Goal: Transaction & Acquisition: Purchase product/service

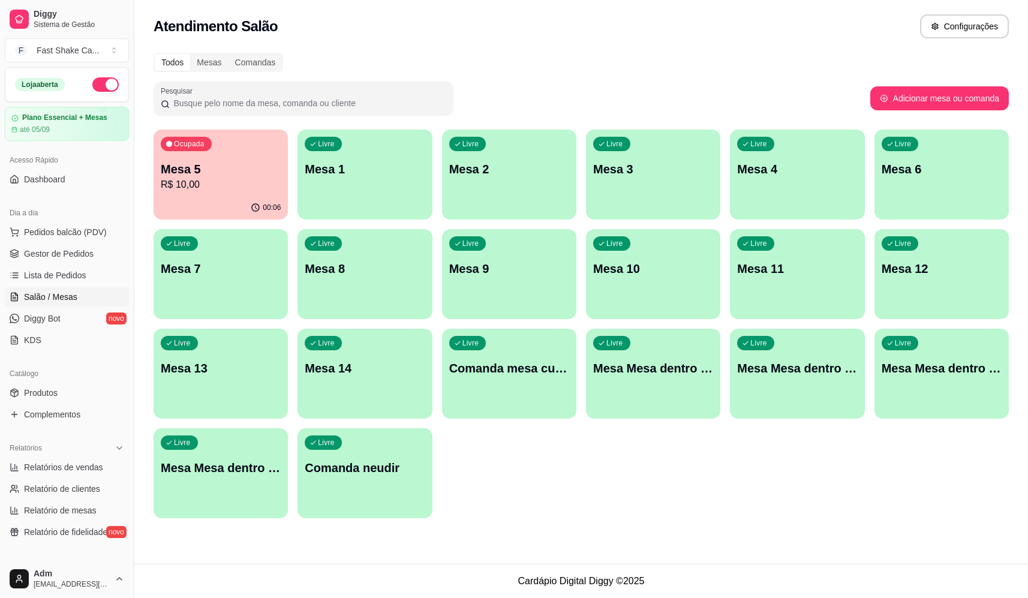
click at [366, 171] on p "Mesa 1" at bounding box center [365, 169] width 120 height 17
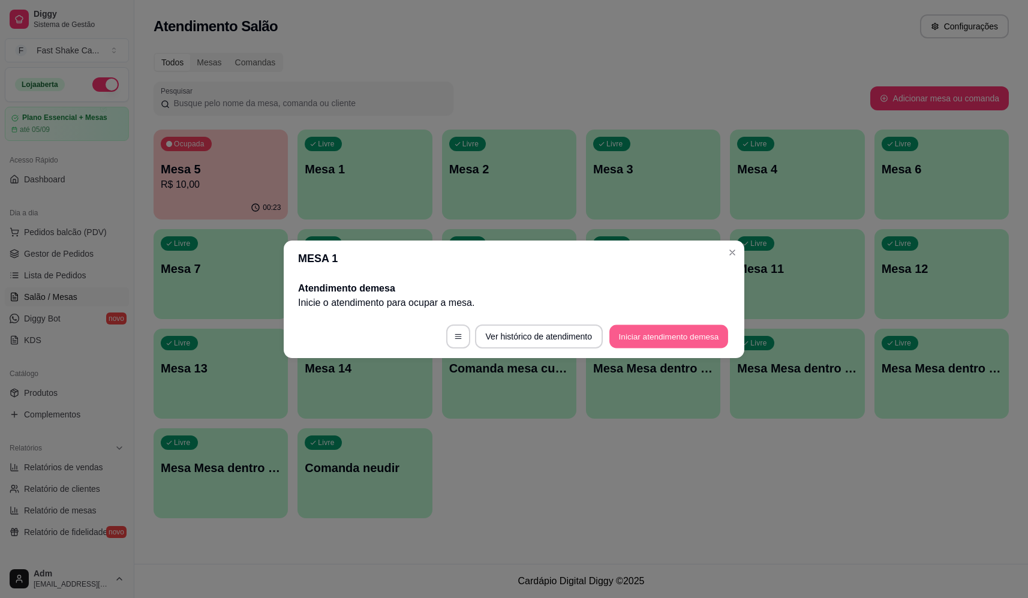
click at [642, 329] on button "Iniciar atendimento de mesa" at bounding box center [668, 335] width 119 height 23
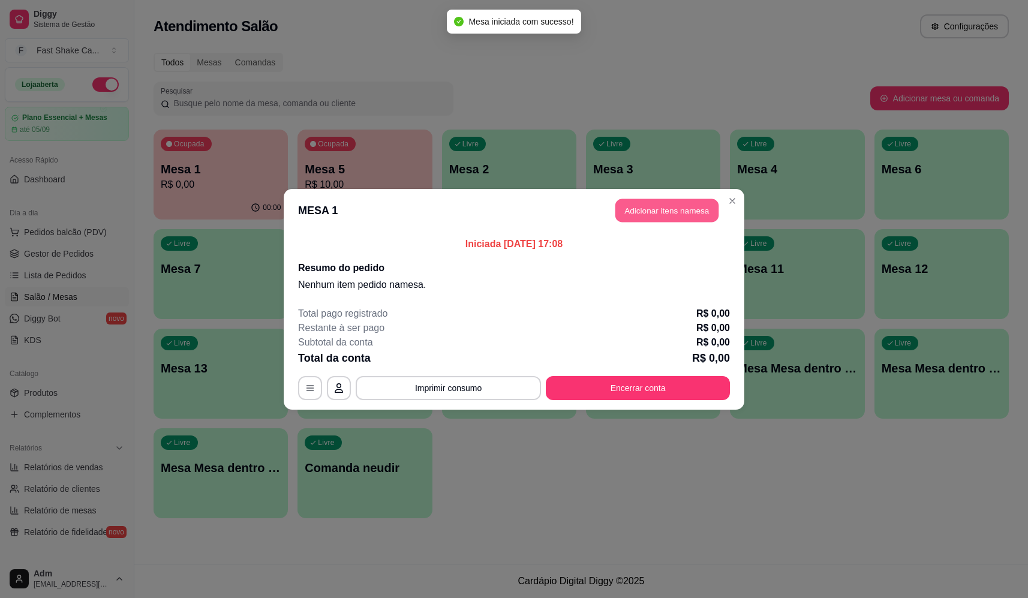
click at [630, 210] on button "Adicionar itens na mesa" at bounding box center [666, 209] width 103 height 23
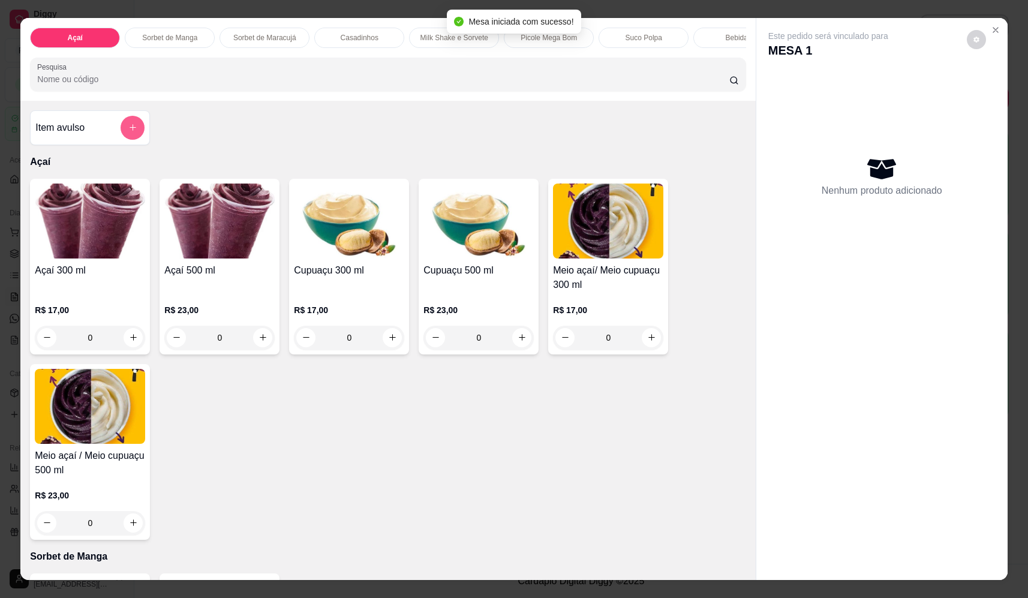
click at [130, 131] on icon "add-separate-item" at bounding box center [133, 128] width 7 height 7
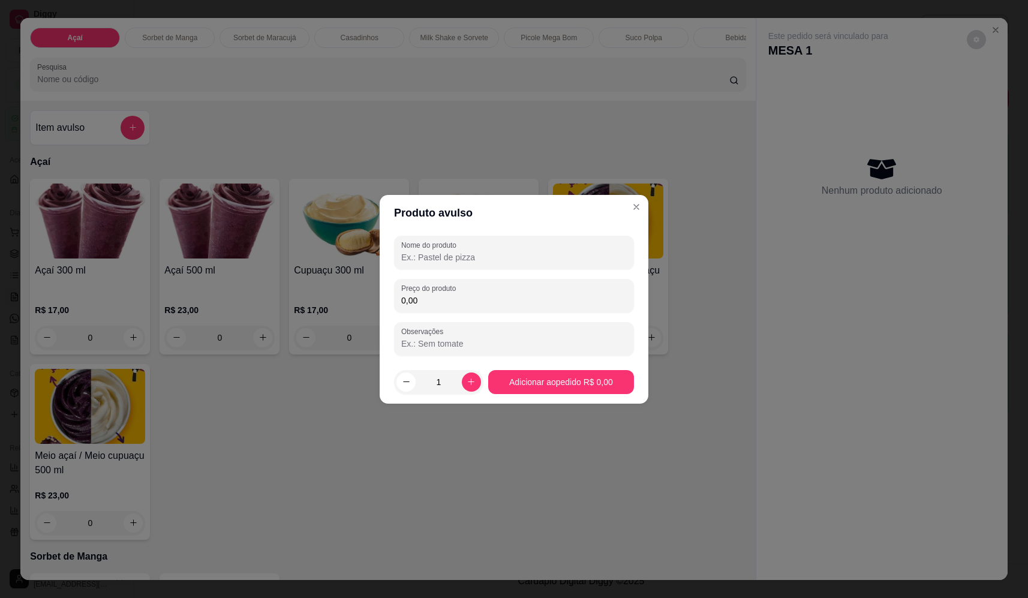
click at [437, 259] on input "Nome do produto" at bounding box center [513, 257] width 225 height 12
type input "sorvete"
click at [438, 306] on input "0,00" at bounding box center [513, 300] width 225 height 12
type input "3,40"
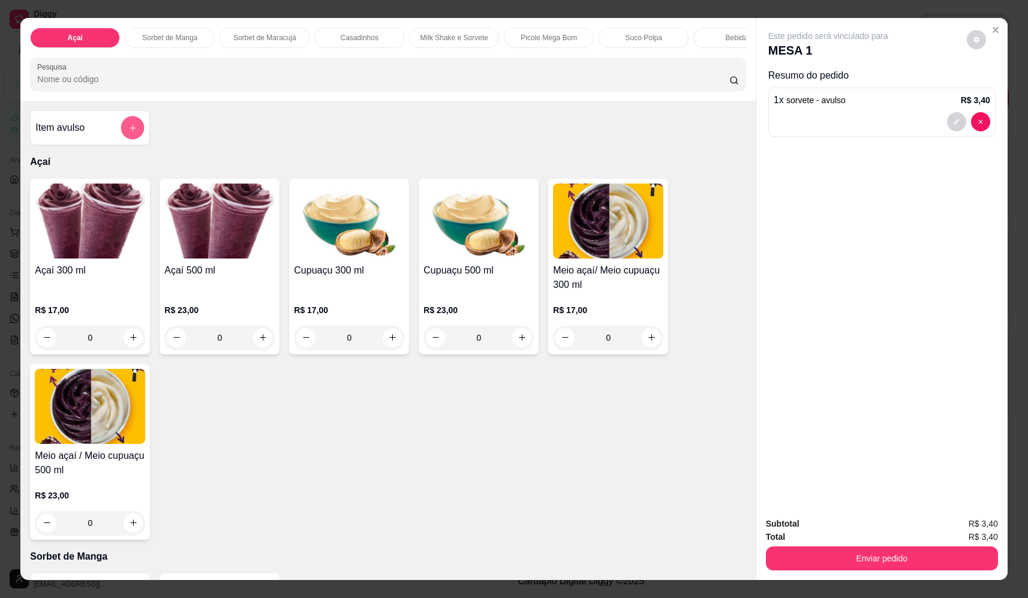
click at [128, 133] on icon "add-separate-item" at bounding box center [132, 128] width 9 height 9
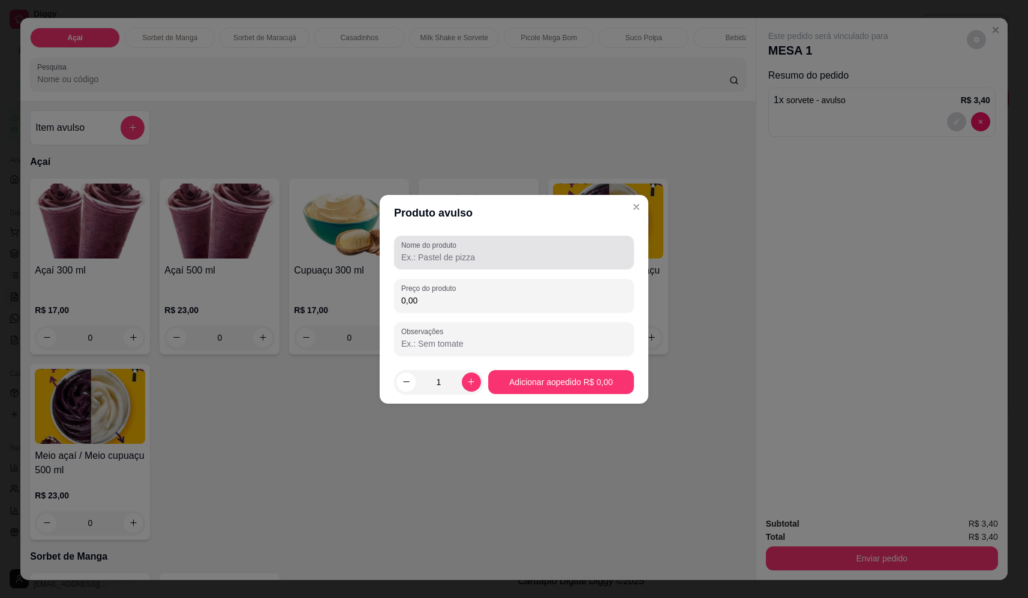
click at [470, 259] on input "Nome do produto" at bounding box center [513, 257] width 225 height 12
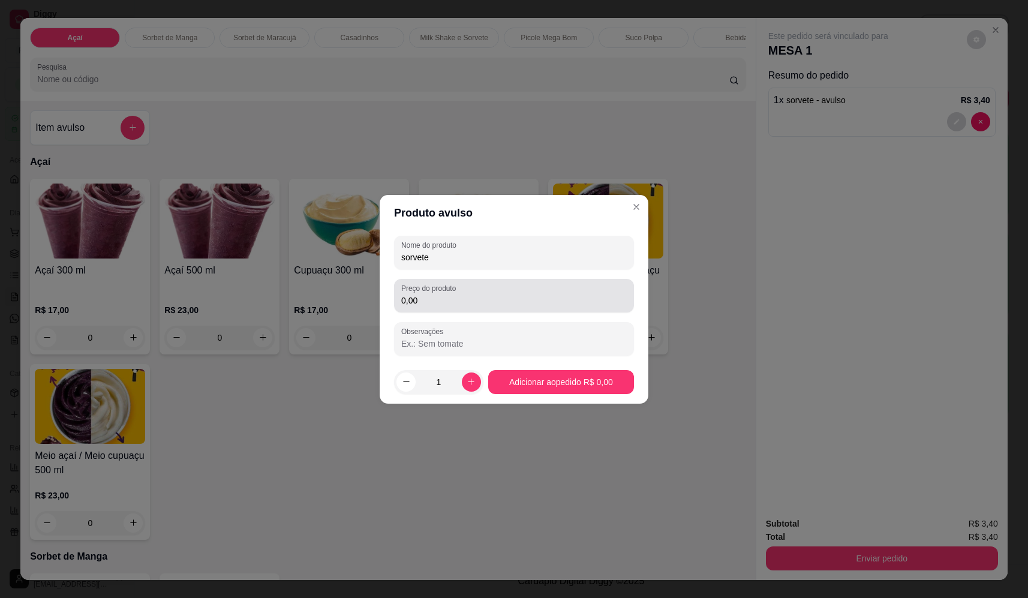
type input "sorvete"
click at [434, 304] on input "0,00" at bounding box center [513, 300] width 225 height 12
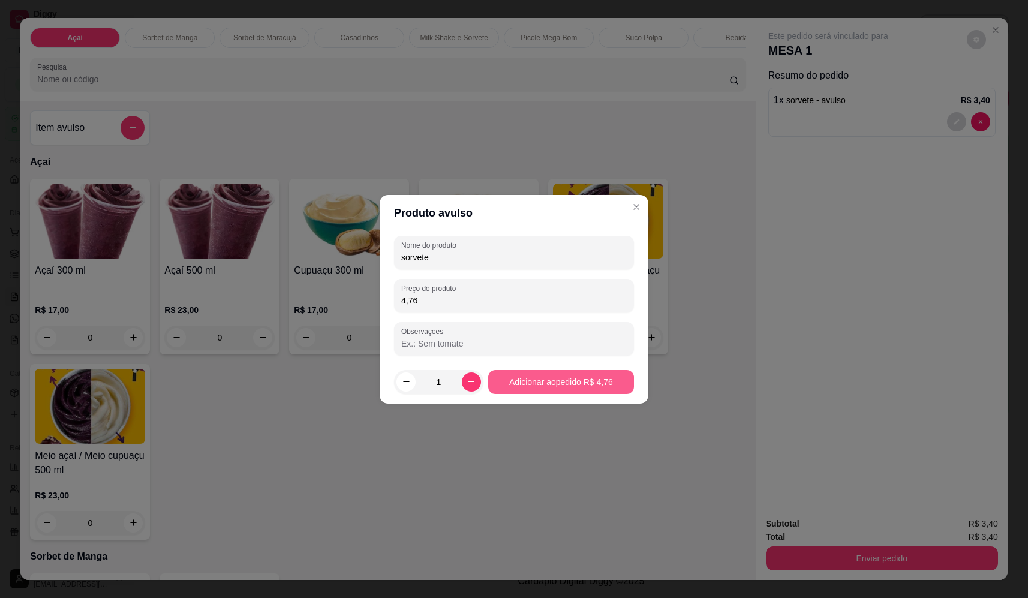
type input "4,76"
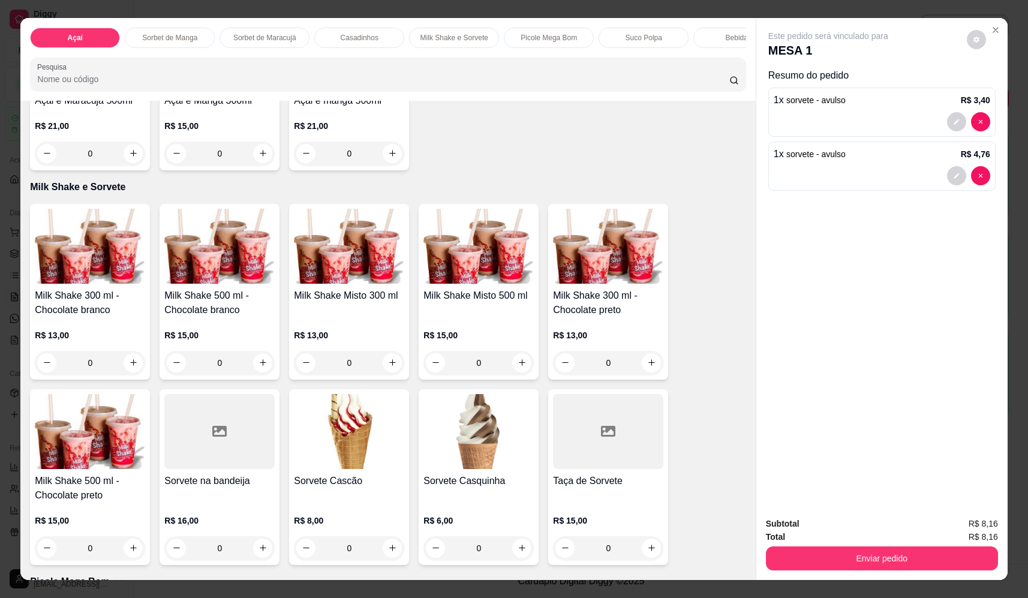
scroll to position [1199, 0]
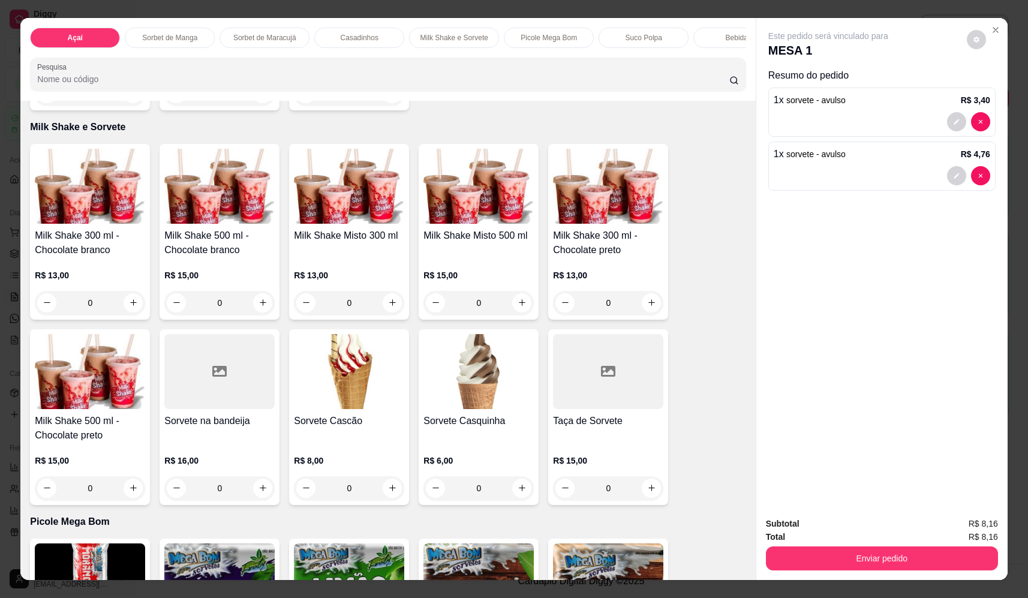
click at [642, 311] on div "0" at bounding box center [608, 303] width 110 height 24
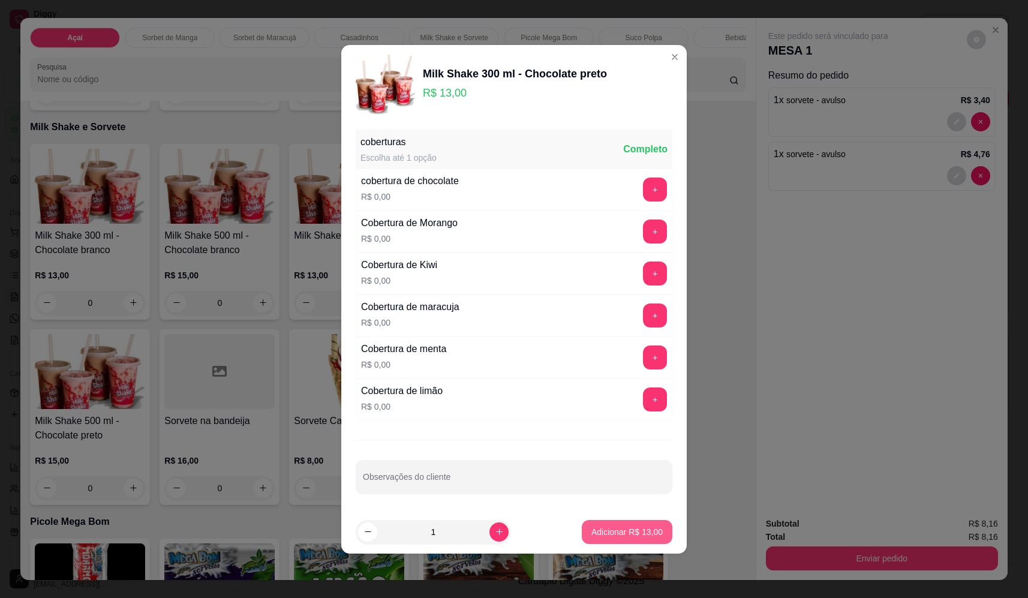
click at [649, 530] on p "Adicionar R$ 13,00" at bounding box center [626, 532] width 71 height 12
type input "1"
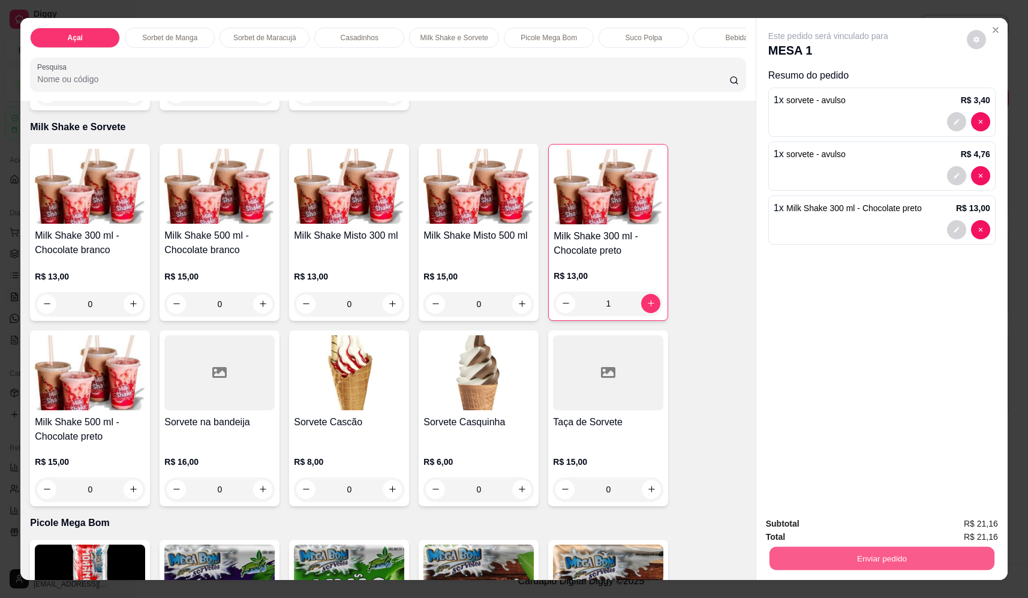
click at [899, 562] on button "Enviar pedido" at bounding box center [881, 558] width 225 height 23
click at [865, 527] on button "Não registrar e enviar pedido" at bounding box center [841, 528] width 121 height 22
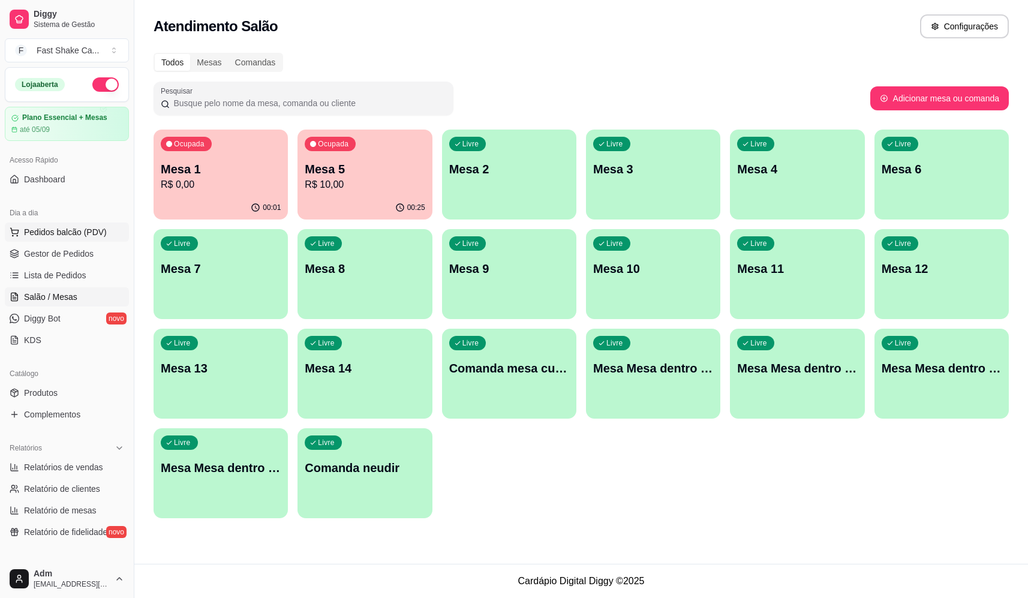
click at [35, 234] on span "Pedidos balcão (PDV)" at bounding box center [65, 232] width 83 height 12
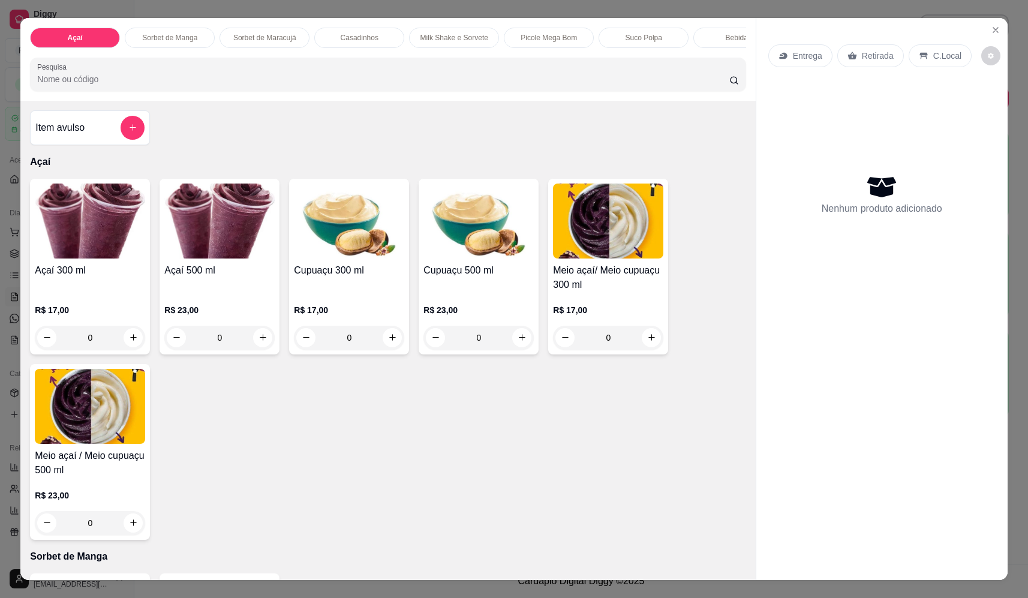
click at [259, 345] on div "0" at bounding box center [219, 338] width 110 height 24
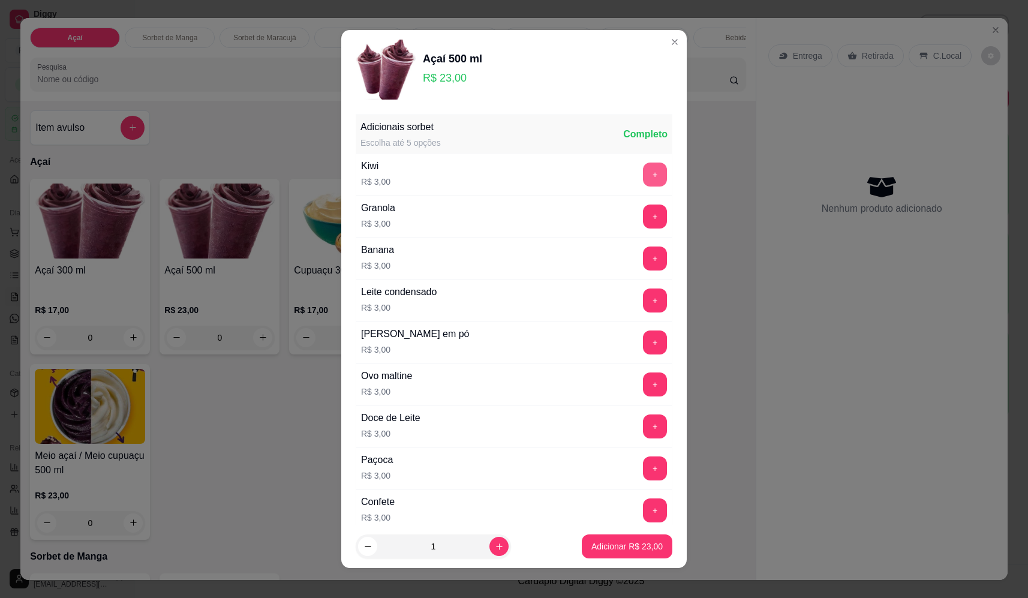
click at [643, 174] on button "+" at bounding box center [655, 175] width 24 height 24
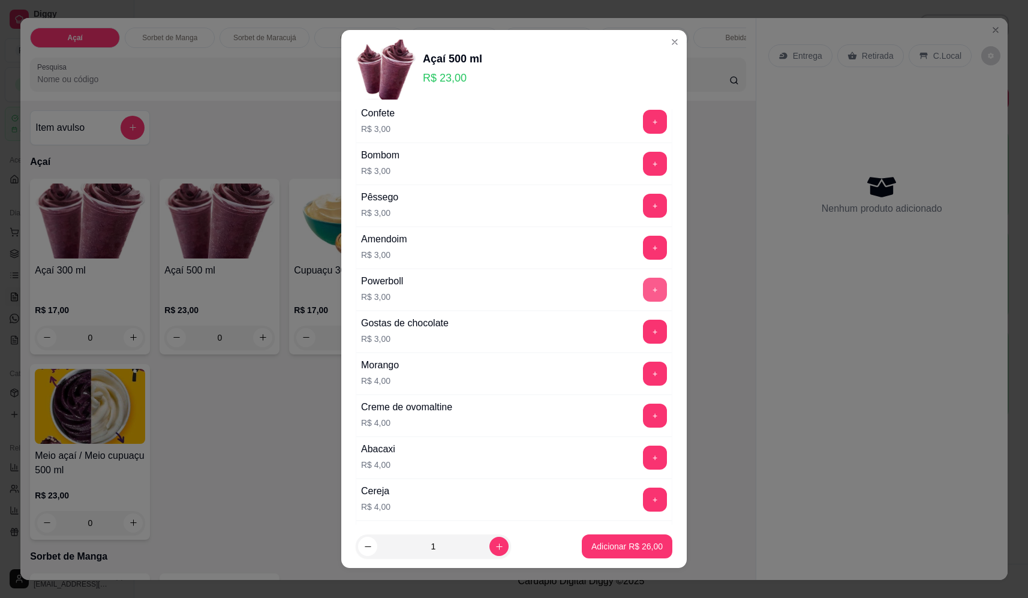
scroll to position [420, 0]
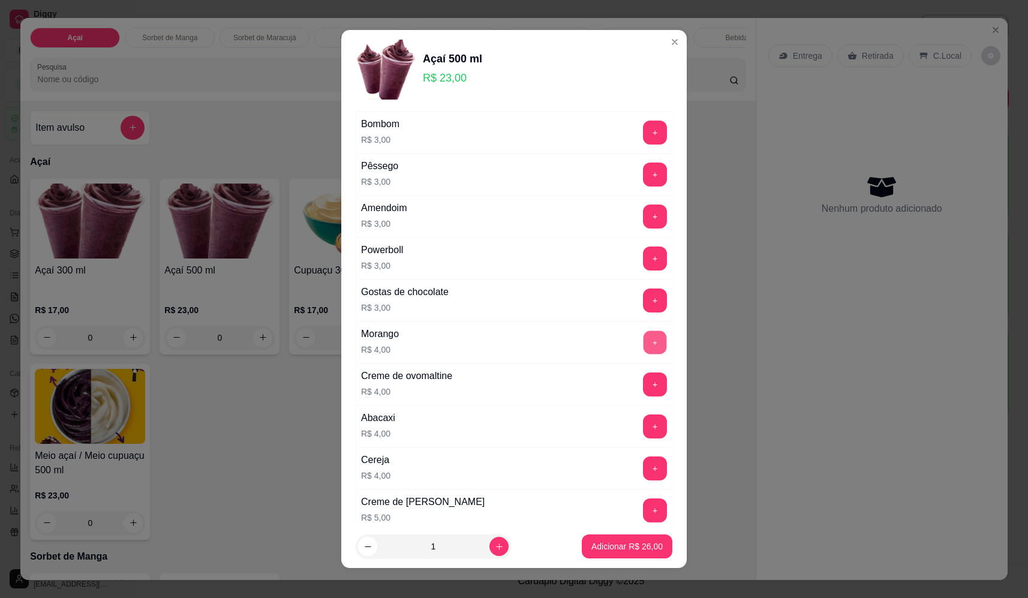
click at [643, 339] on button "+" at bounding box center [654, 341] width 23 height 23
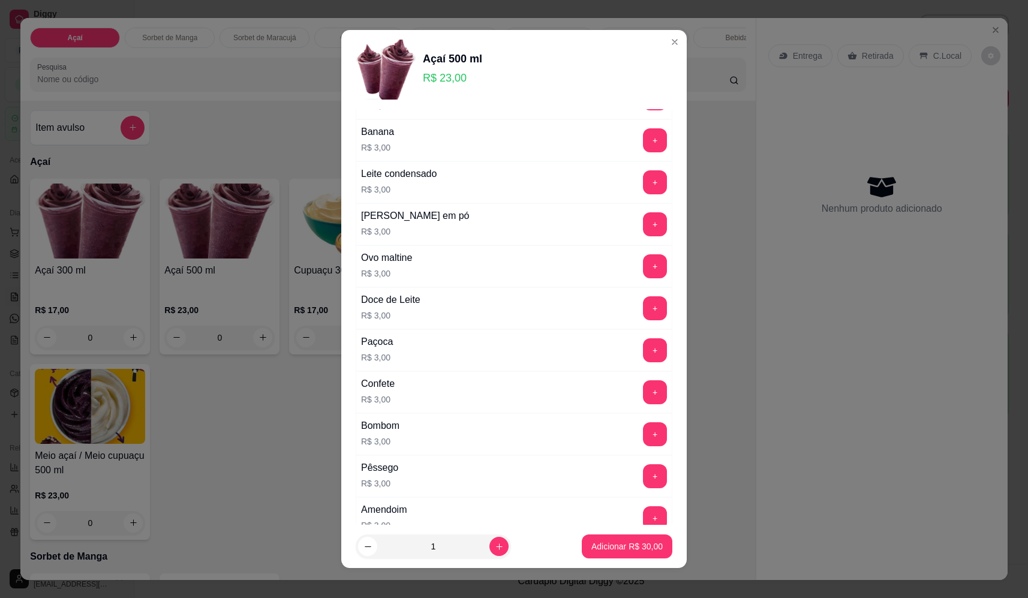
scroll to position [60, 0]
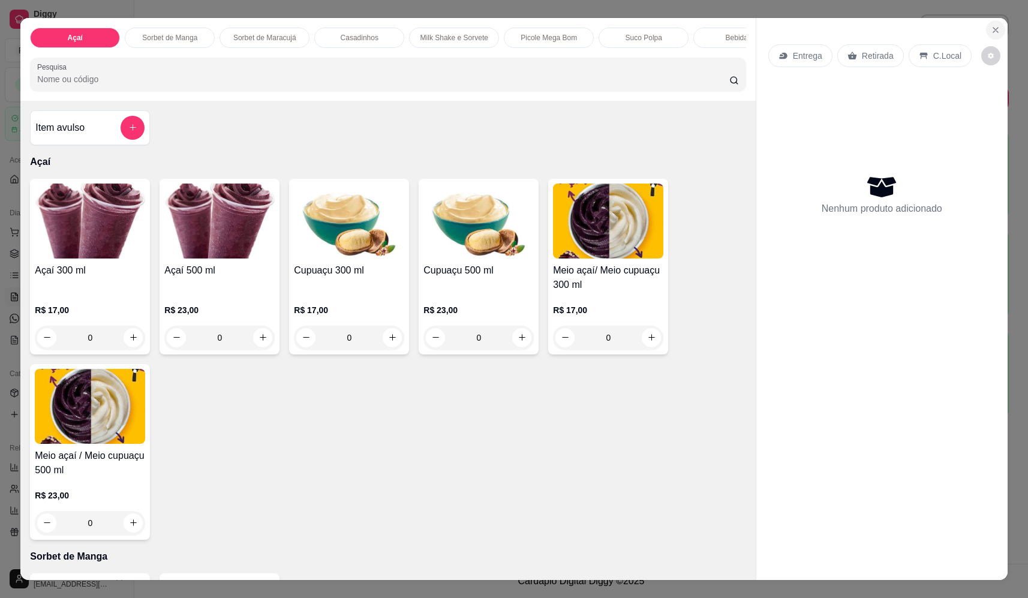
click at [986, 29] on button "Close" at bounding box center [995, 29] width 19 height 19
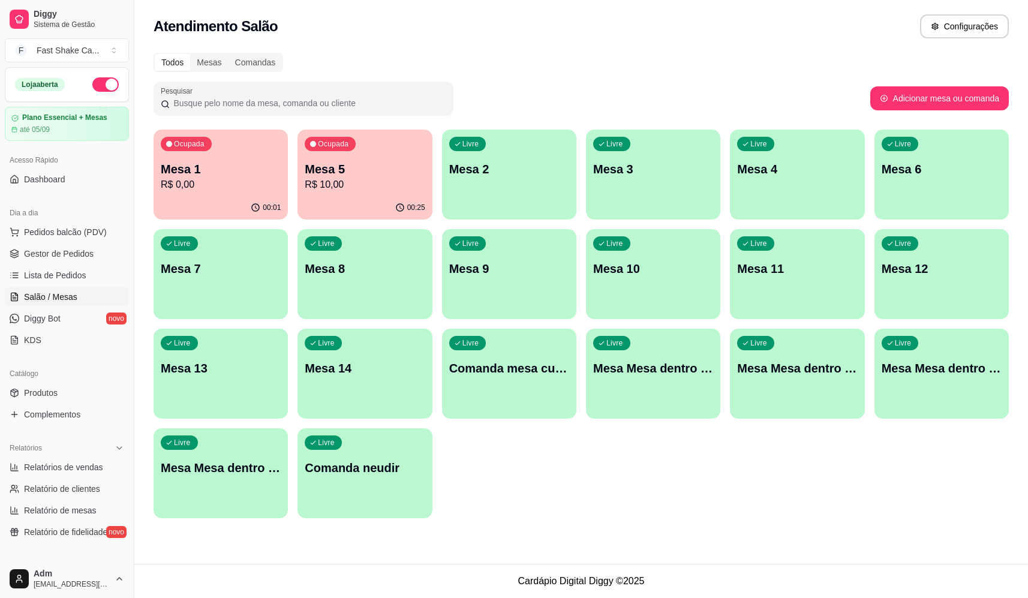
click at [655, 385] on div "Livre Mesa Mesa dentro azul" at bounding box center [653, 367] width 134 height 76
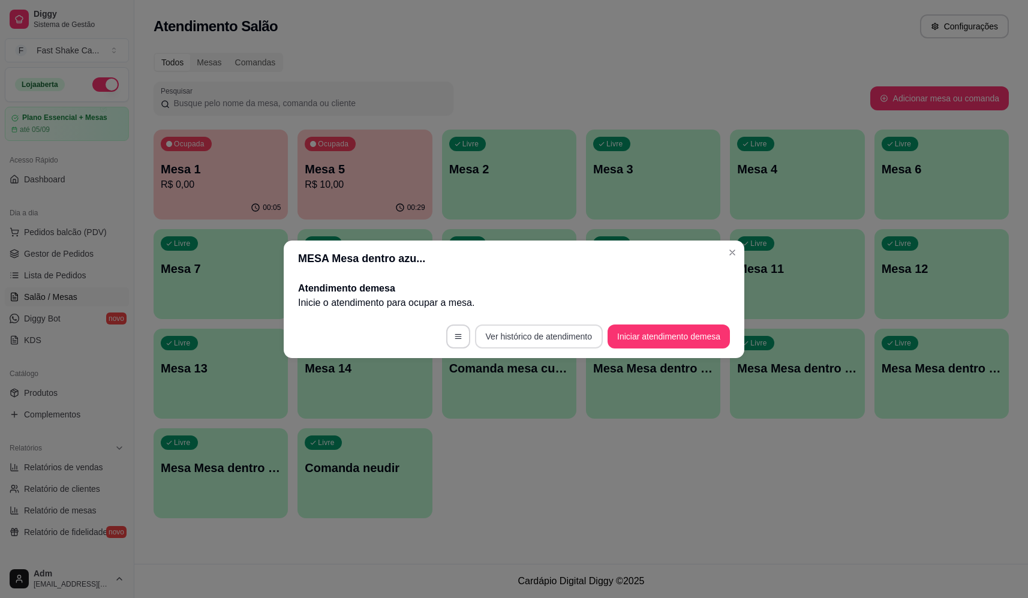
click at [501, 334] on button "Ver histórico de atendimento" at bounding box center [539, 336] width 128 height 24
click at [694, 335] on button "Iniciar atendimento de mesa" at bounding box center [668, 335] width 119 height 23
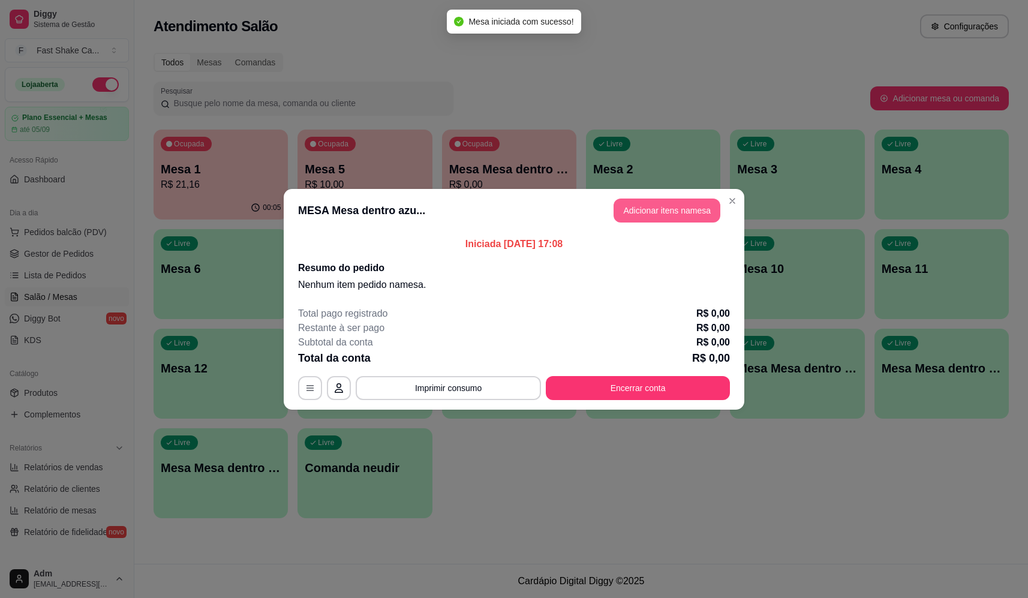
click at [682, 194] on header "MESA Mesa dentro azu... Adicionar itens na mesa" at bounding box center [514, 210] width 461 height 43
click at [674, 212] on button "Adicionar itens na mesa" at bounding box center [666, 209] width 103 height 23
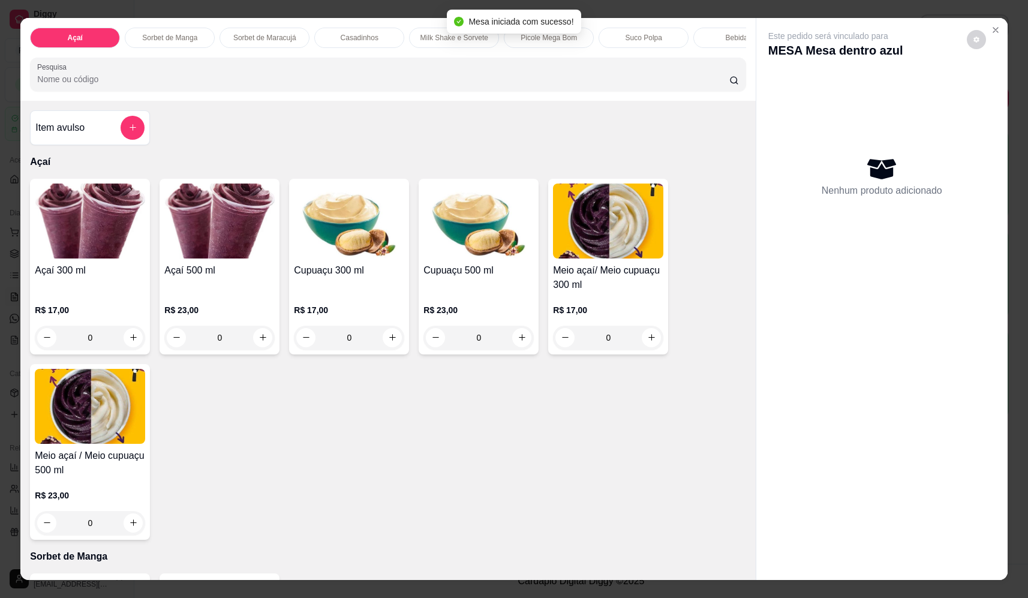
click at [261, 344] on div "0" at bounding box center [219, 338] width 110 height 24
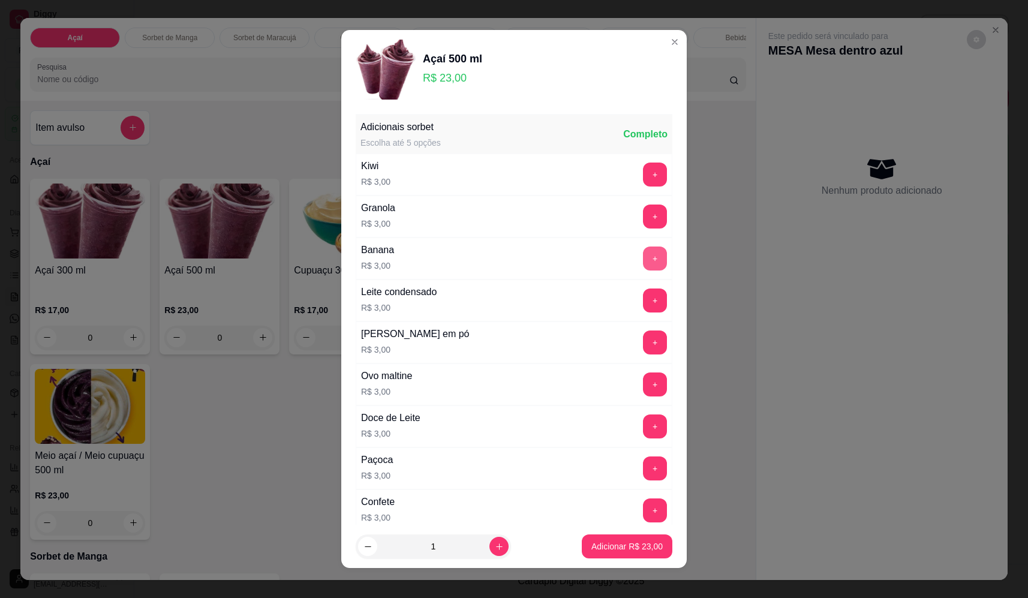
click at [643, 255] on button "+" at bounding box center [655, 258] width 24 height 24
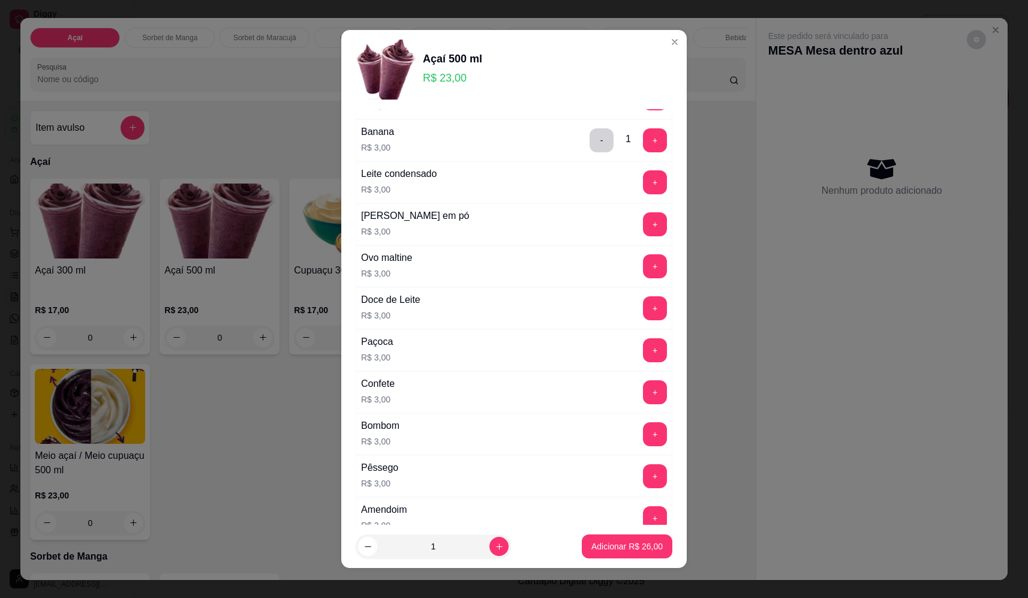
scroll to position [420, 0]
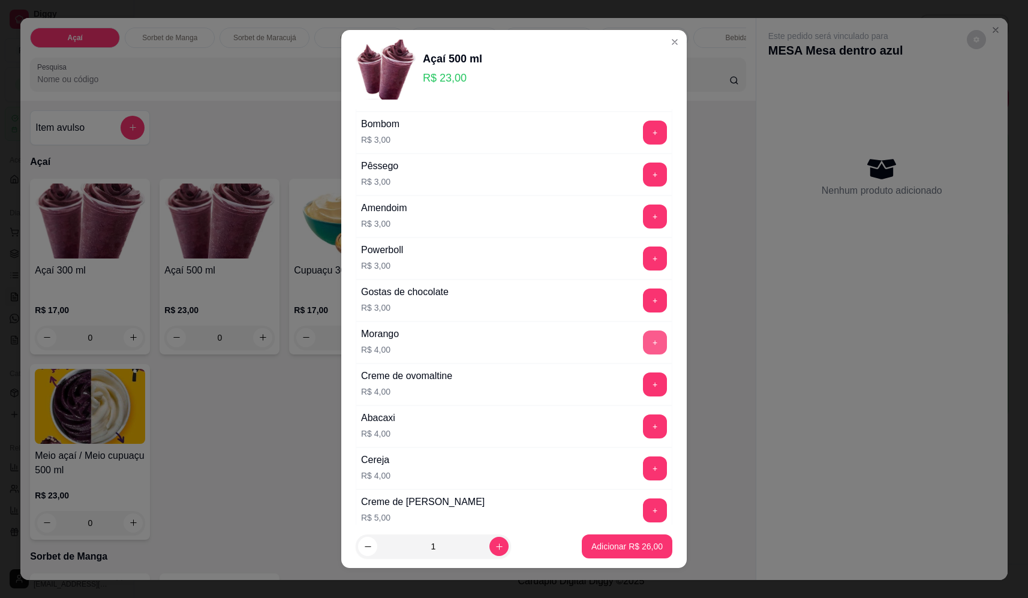
click at [643, 342] on button "+" at bounding box center [655, 342] width 24 height 24
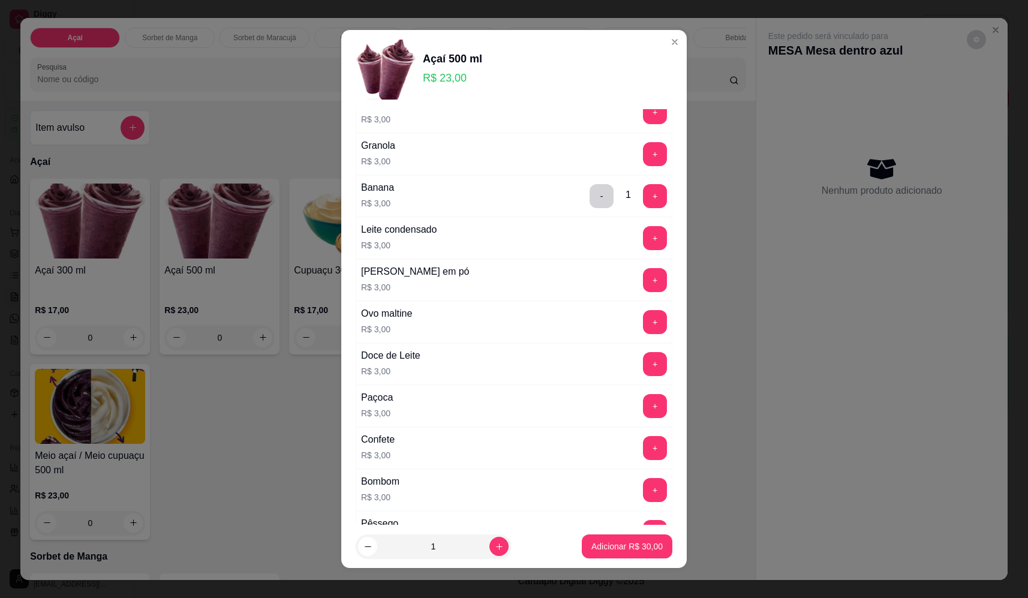
scroll to position [60, 0]
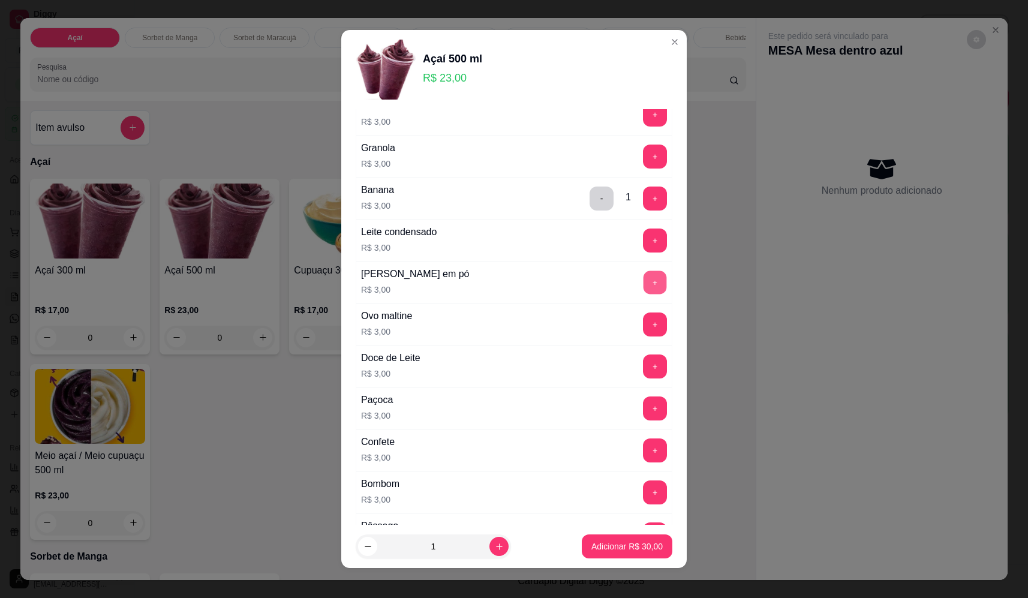
click at [643, 274] on button "+" at bounding box center [654, 281] width 23 height 23
click at [643, 410] on button "+" at bounding box center [655, 408] width 24 height 24
click at [631, 541] on p "Adicionar R$ 36,00" at bounding box center [626, 546] width 71 height 12
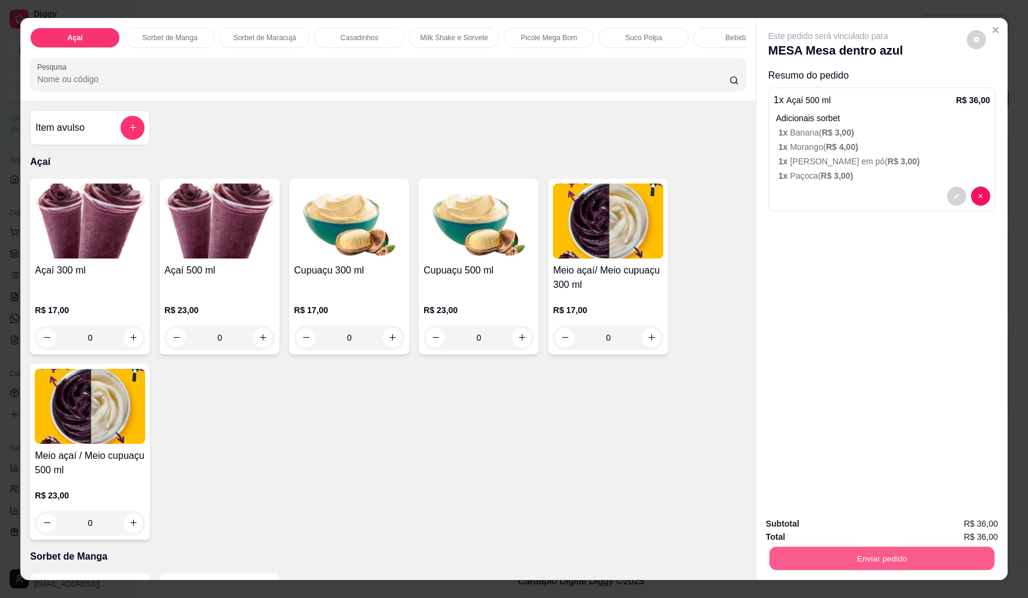
click at [862, 567] on button "Enviar pedido" at bounding box center [881, 558] width 225 height 23
click at [853, 527] on button "Não registrar e enviar pedido" at bounding box center [842, 528] width 125 height 23
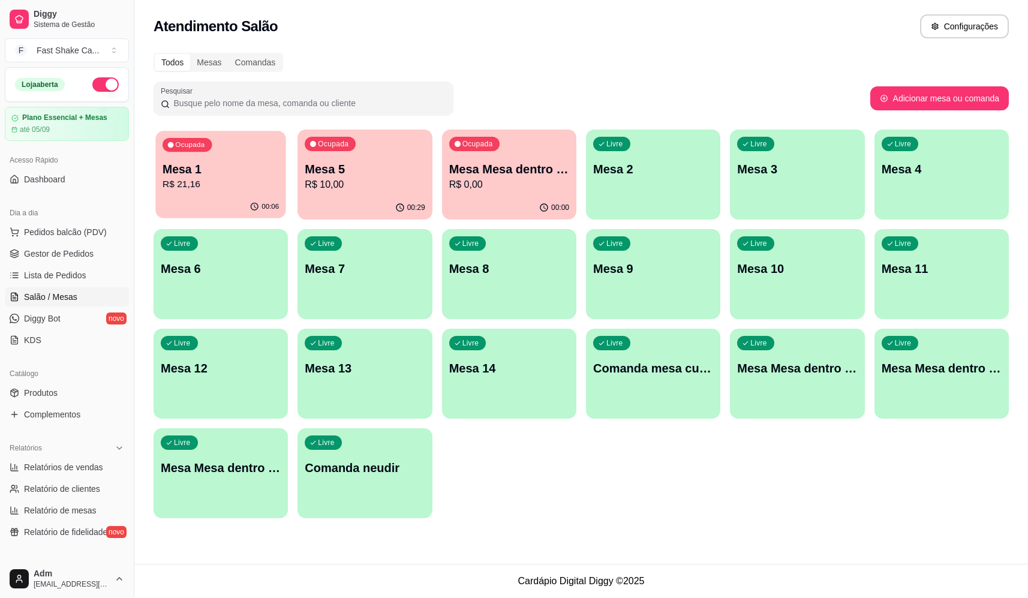
click at [221, 137] on div "Ocupada Mesa 1 R$ 21,16" at bounding box center [220, 163] width 131 height 65
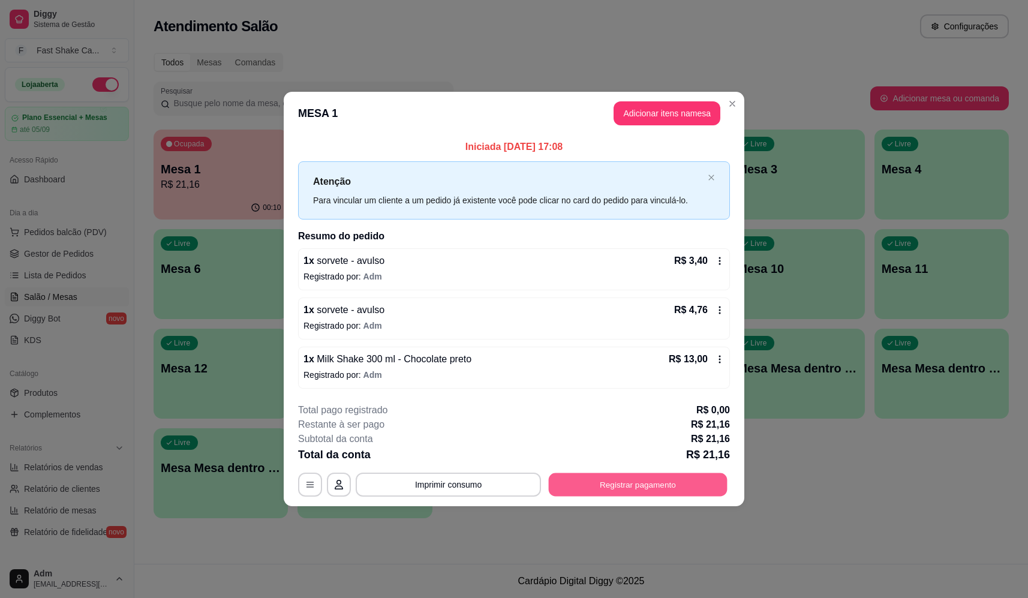
click at [670, 479] on button "Registrar pagamento" at bounding box center [638, 484] width 179 height 23
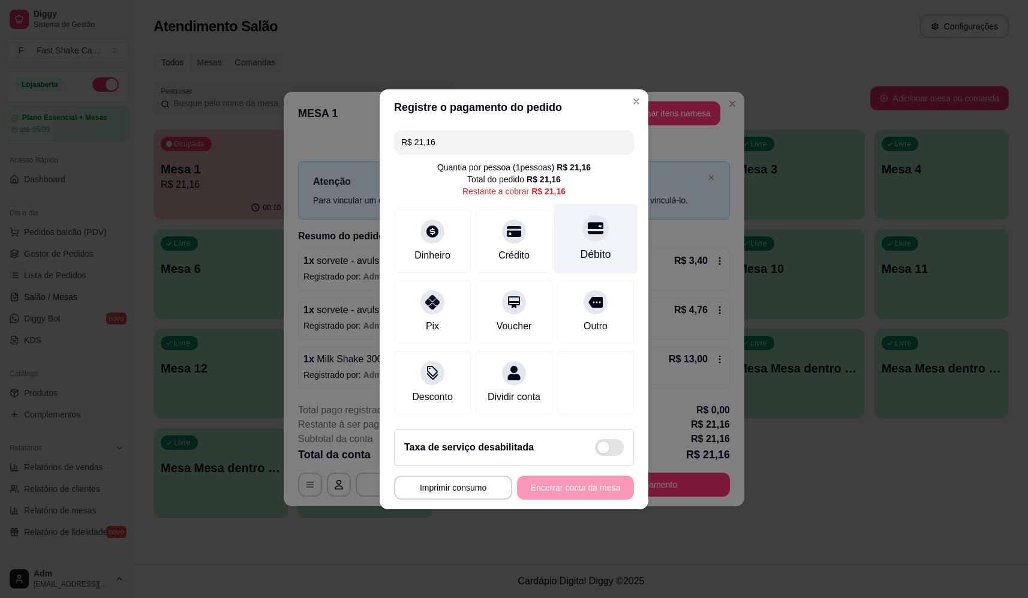
click at [597, 225] on div at bounding box center [595, 228] width 26 height 26
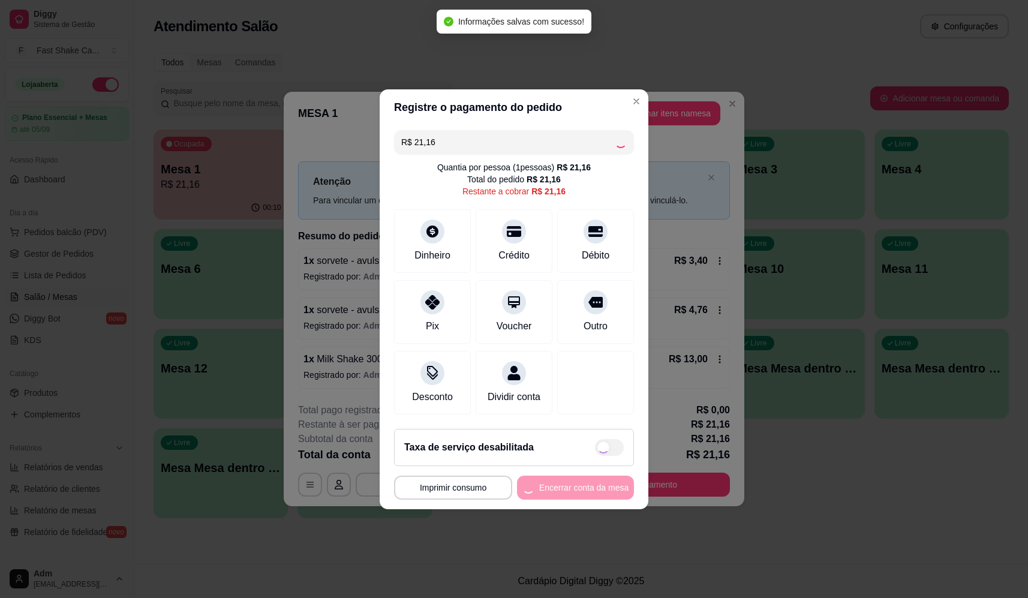
type input "R$ 0,00"
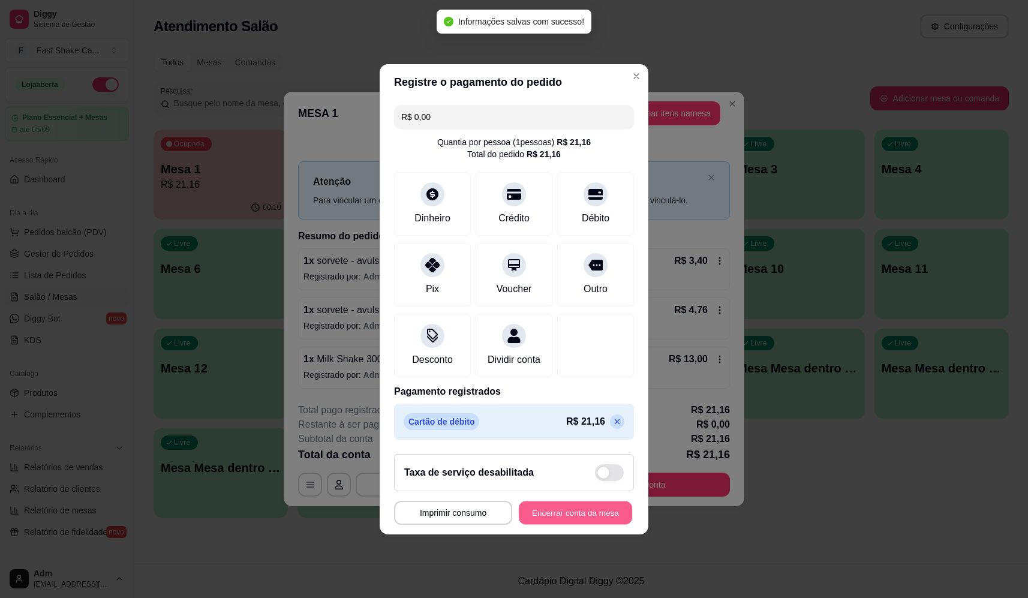
click at [580, 520] on button "Encerrar conta da mesa" at bounding box center [575, 512] width 113 height 23
